Goal: Task Accomplishment & Management: Use online tool/utility

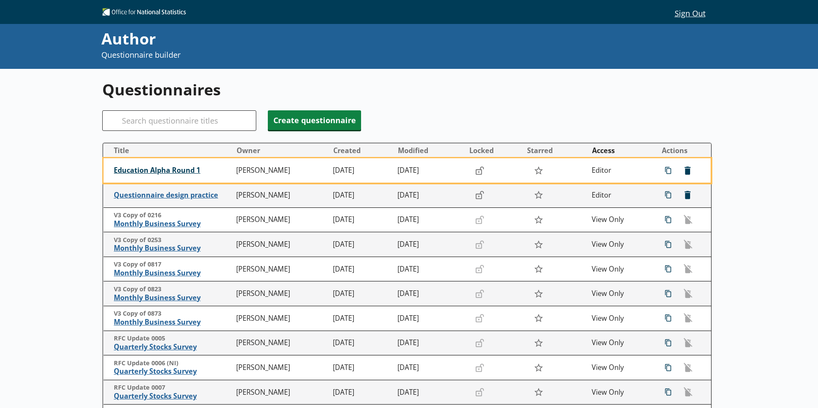
click at [173, 170] on span "Education Alpha Round 1" at bounding box center [173, 170] width 118 height 9
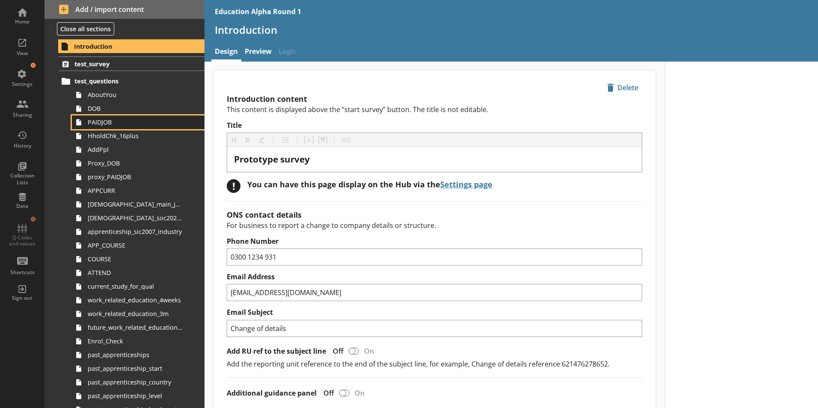
click at [136, 127] on link "PAIDJOB" at bounding box center [138, 123] width 133 height 14
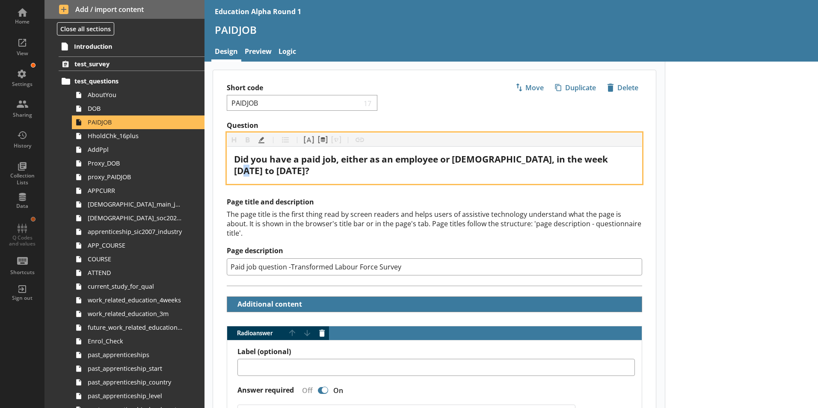
drag, startPoint x: 615, startPoint y: 158, endPoint x: 621, endPoint y: 158, distance: 5.6
click at [610, 158] on span "Did you have a paid job, either as an employee or [DEMOGRAPHIC_DATA], in the we…" at bounding box center [422, 165] width 376 height 24
drag, startPoint x: 314, startPoint y: 171, endPoint x: 304, endPoint y: 169, distance: 9.7
click at [304, 169] on span "Did you have a paid job, either as an employee or [DEMOGRAPHIC_DATA], in the we…" at bounding box center [422, 165] width 376 height 24
drag, startPoint x: 577, startPoint y: 160, endPoint x: 591, endPoint y: 172, distance: 18.2
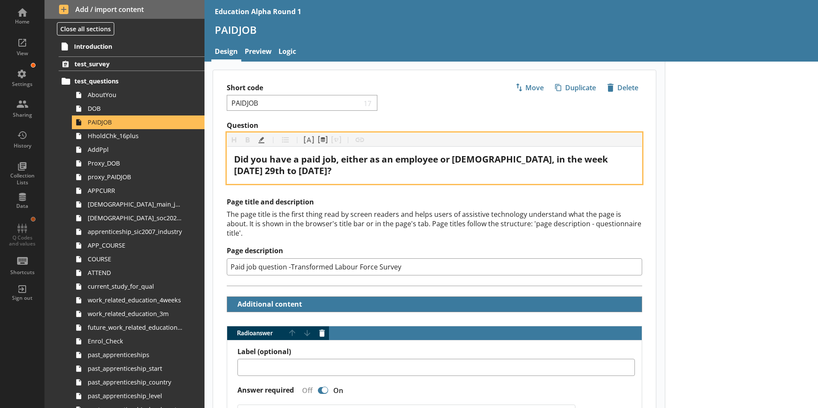
click at [591, 172] on div "Did you have a paid job, either as an employee or [DEMOGRAPHIC_DATA], in the we…" at bounding box center [434, 165] width 401 height 23
copy span "[DATE] 29th to [DATE]?"
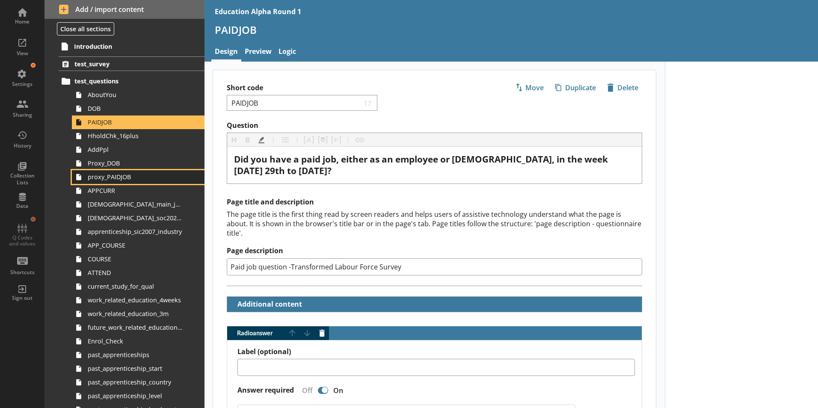
click at [129, 175] on span "proxy_PAIDJOB" at bounding box center [135, 177] width 95 height 8
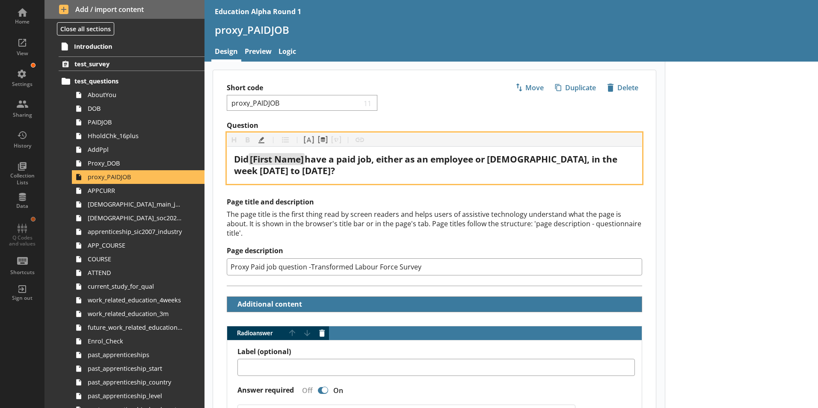
drag, startPoint x: 236, startPoint y: 172, endPoint x: 460, endPoint y: 172, distance: 223.4
click at [460, 172] on div "Did [First Name] have a paid job, either as an employee or [DEMOGRAPHIC_DATA], …" at bounding box center [434, 165] width 401 height 23
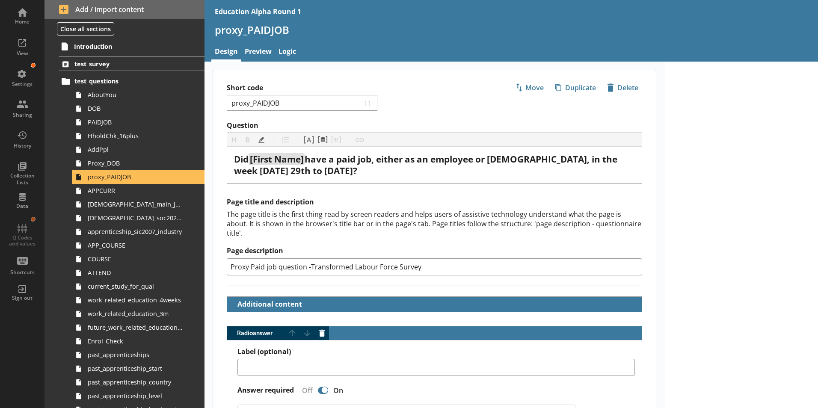
type textarea "x"
click at [387, 77] on div "Short code proxy_PAIDJOB 11 Move icon-copy Duplicate icon-delete Created with S…" at bounding box center [434, 95] width 443 height 51
click at [446, 204] on h2 "Page title and description" at bounding box center [435, 202] width 416 height 9
